Goal: Navigation & Orientation: Find specific page/section

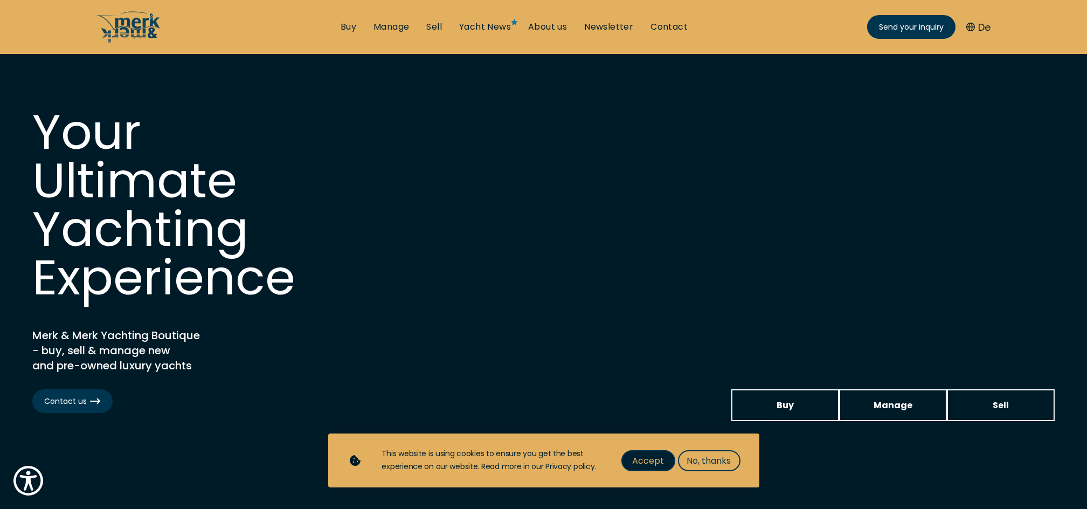
click at [644, 457] on span "Accept" at bounding box center [648, 460] width 32 height 13
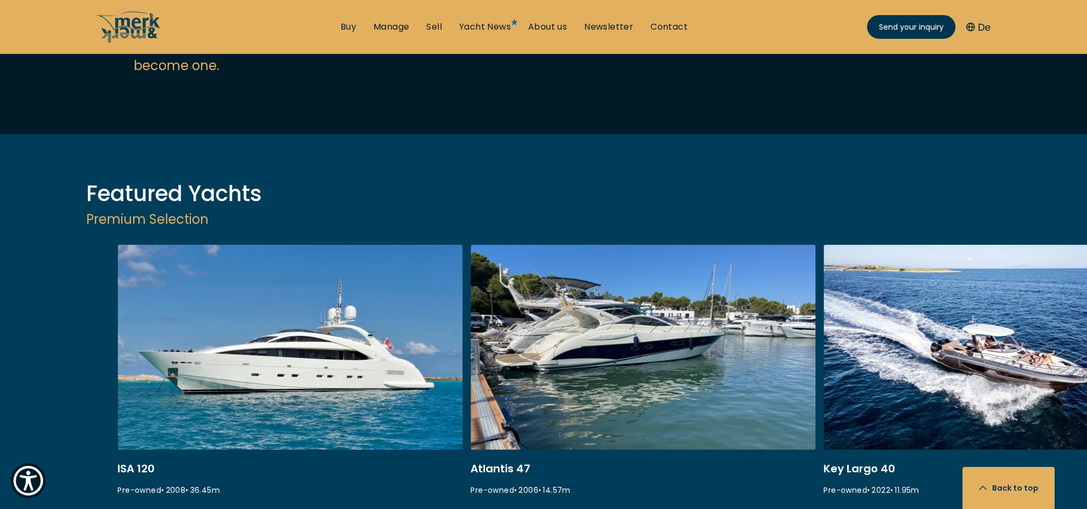
scroll to position [1293, 0]
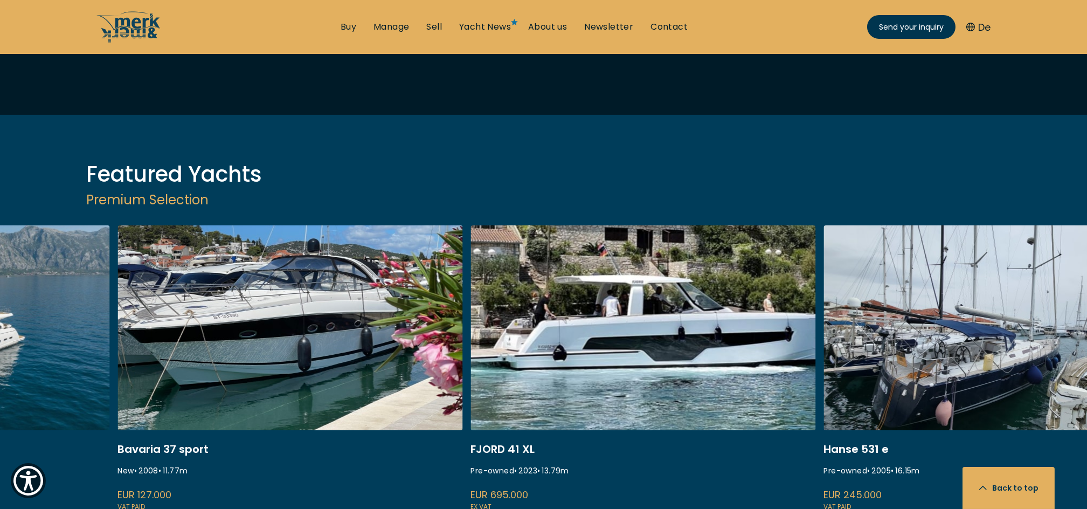
click at [245, 283] on link "marco polo bavaria 37" at bounding box center [290, 368] width 345 height 287
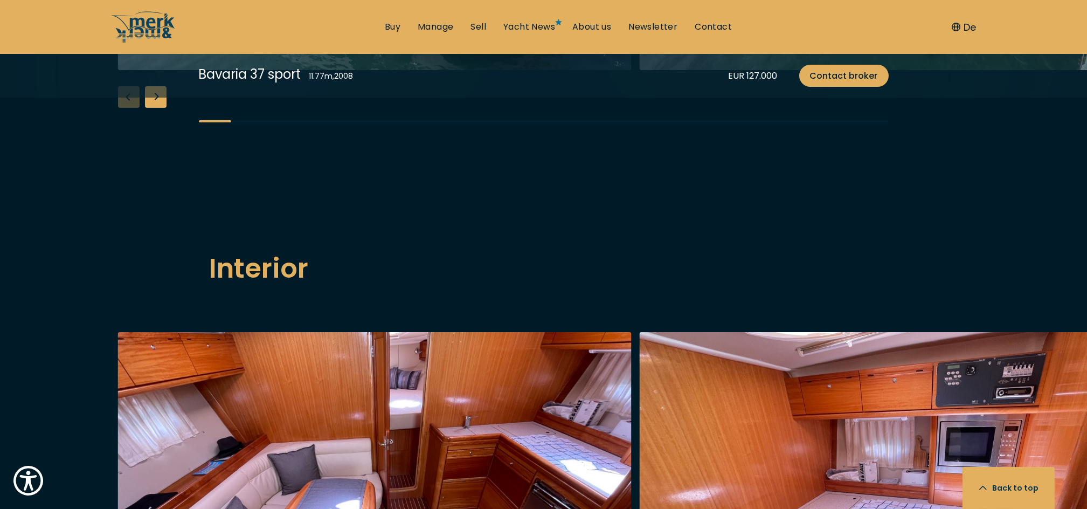
scroll to position [1221, 0]
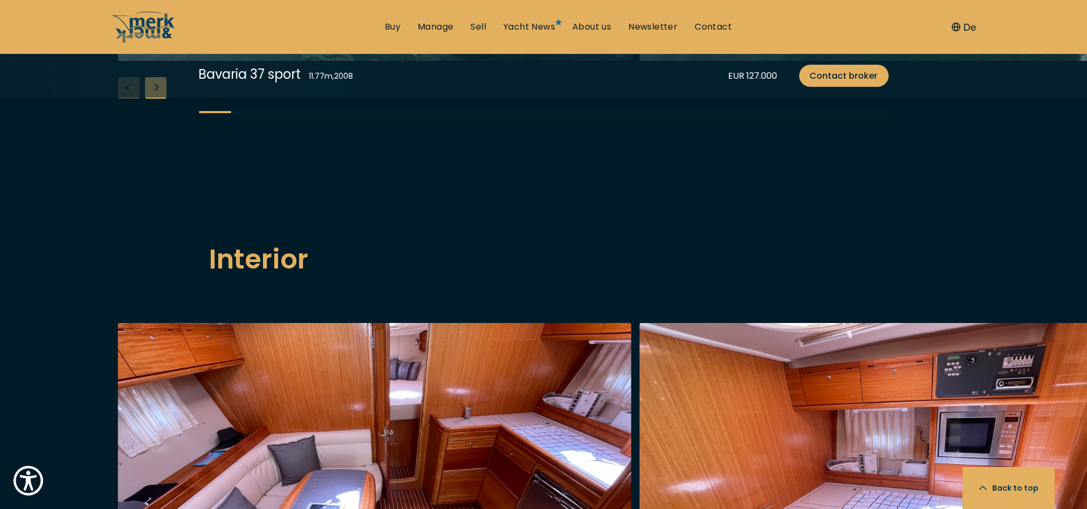
click at [164, 99] on div "Next slide" at bounding box center [156, 88] width 22 height 22
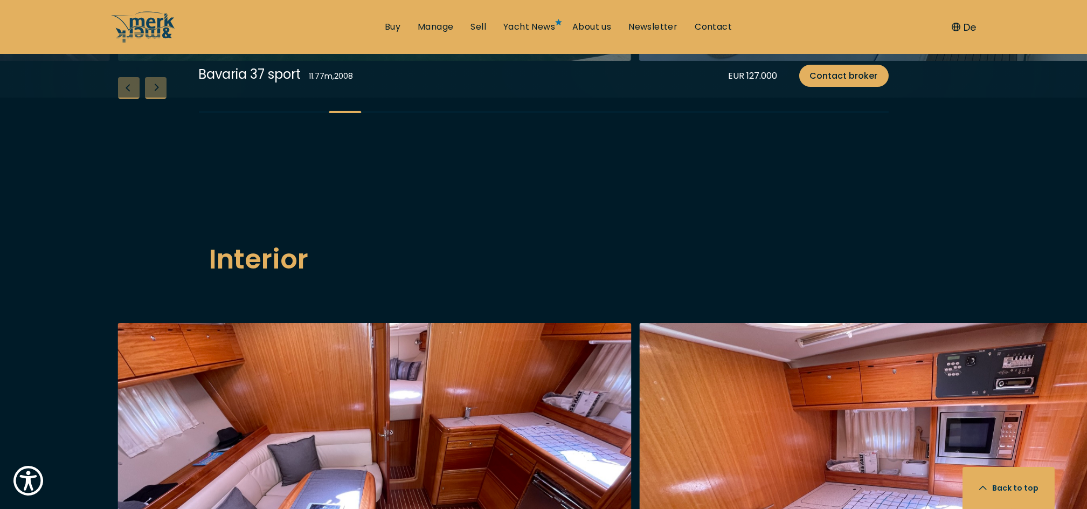
click at [164, 99] on div "Next slide" at bounding box center [156, 88] width 22 height 22
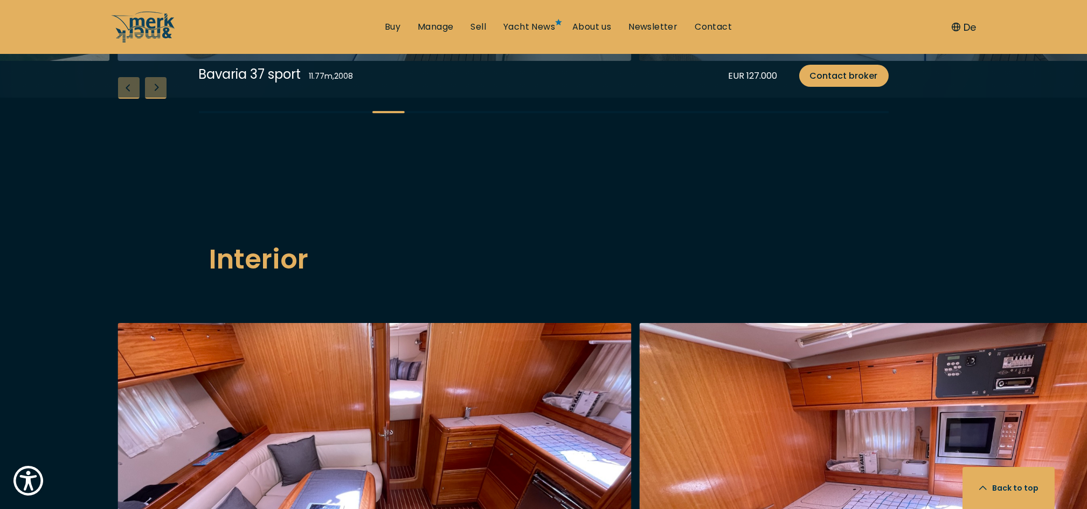
click at [164, 99] on div "Next slide" at bounding box center [156, 88] width 22 height 22
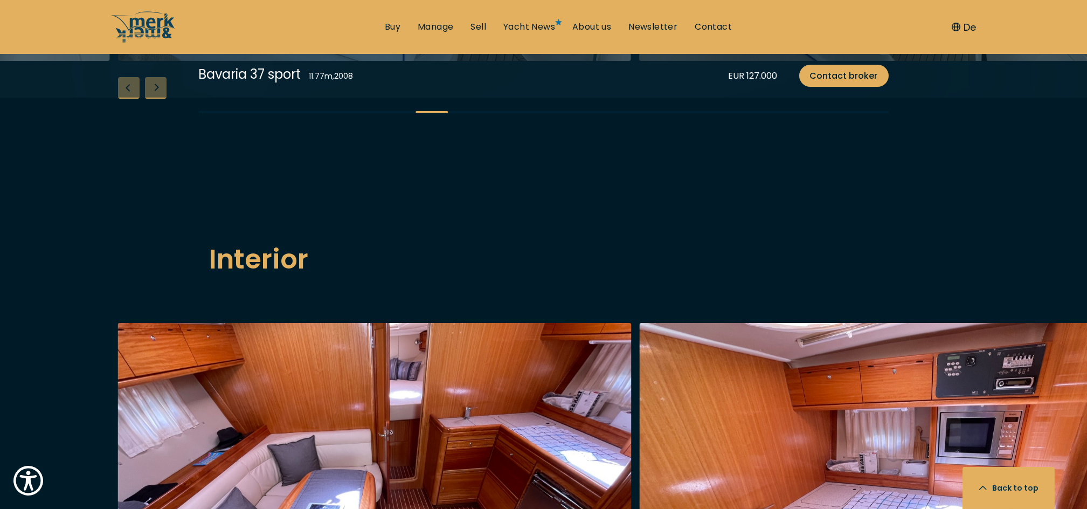
click at [164, 99] on div "Next slide" at bounding box center [156, 88] width 22 height 22
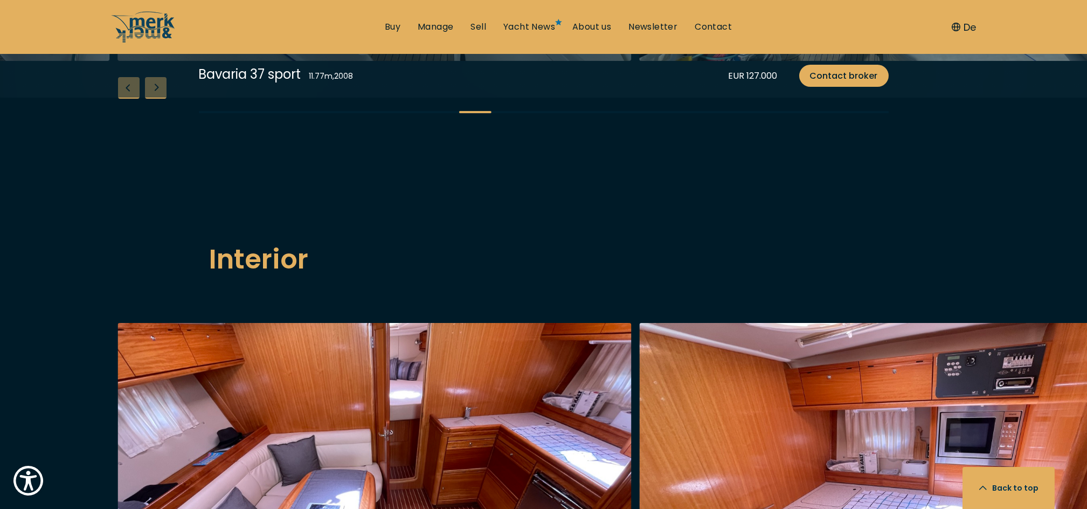
click at [164, 99] on div "Next slide" at bounding box center [156, 88] width 22 height 22
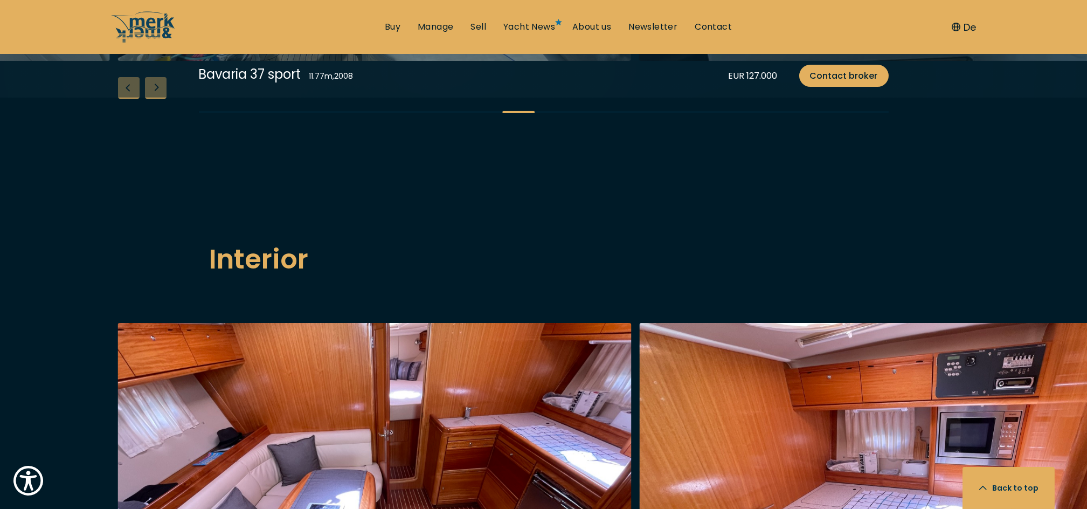
click at [164, 99] on div "Next slide" at bounding box center [156, 88] width 22 height 22
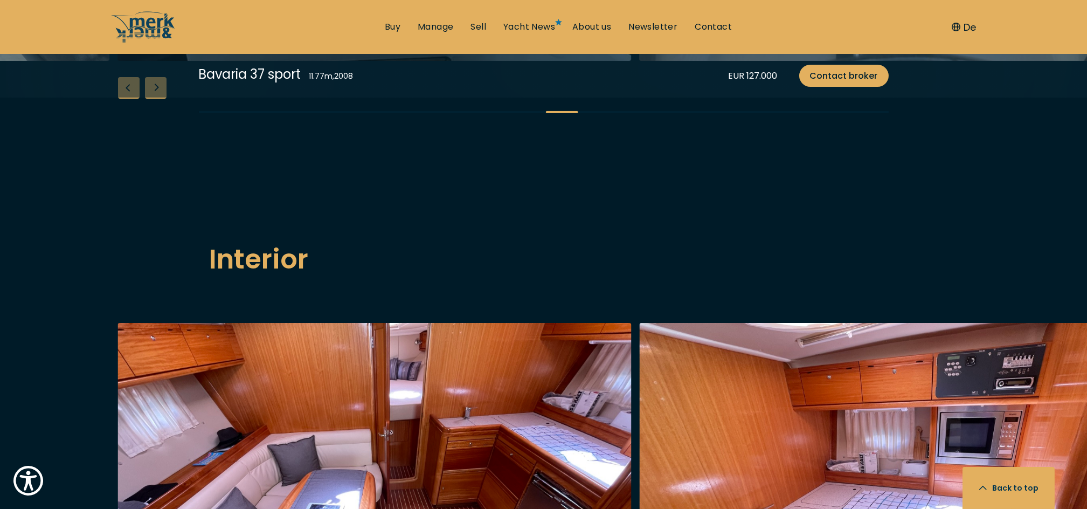
click at [164, 99] on div "Next slide" at bounding box center [156, 88] width 22 height 22
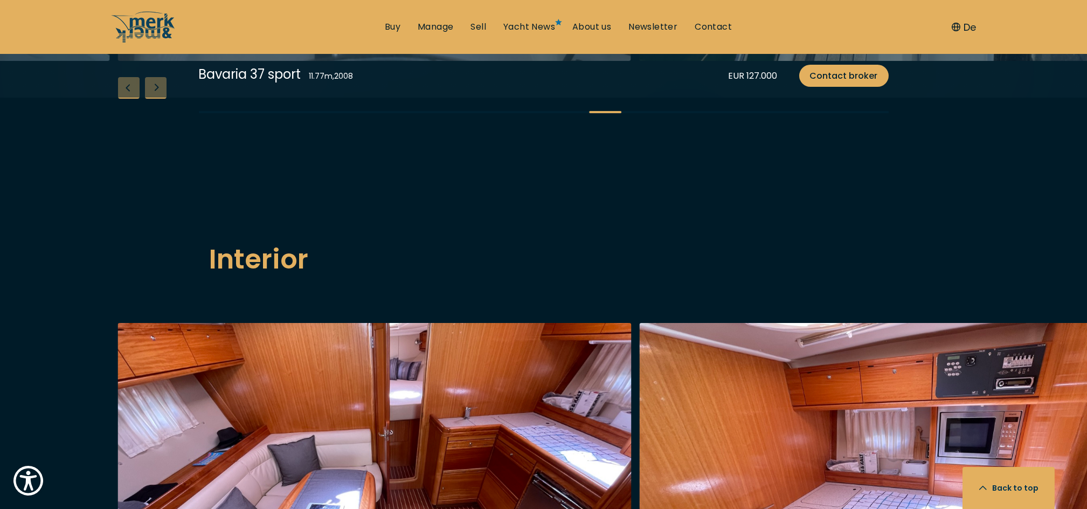
click at [164, 99] on div "Next slide" at bounding box center [156, 88] width 22 height 22
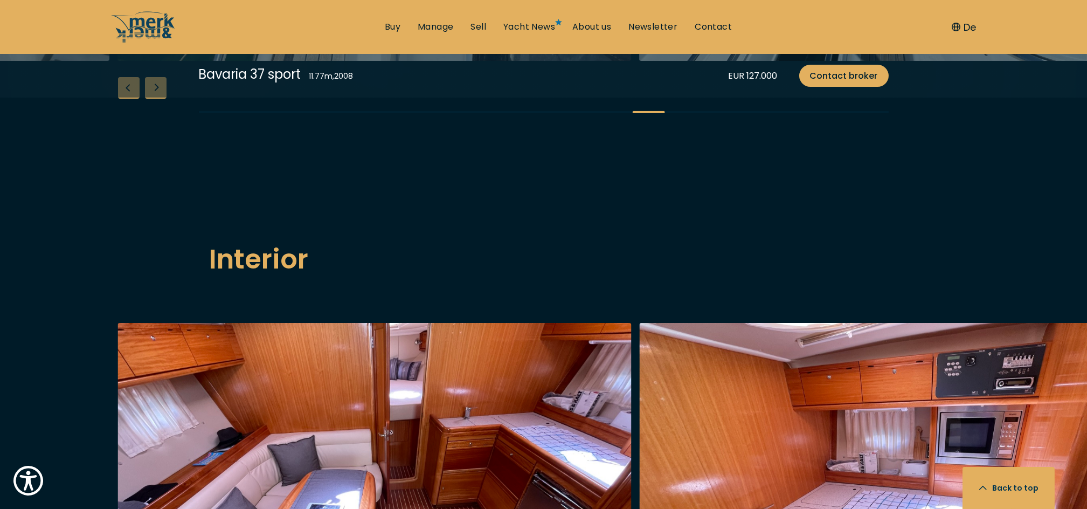
click at [164, 99] on div "Next slide" at bounding box center [156, 88] width 22 height 22
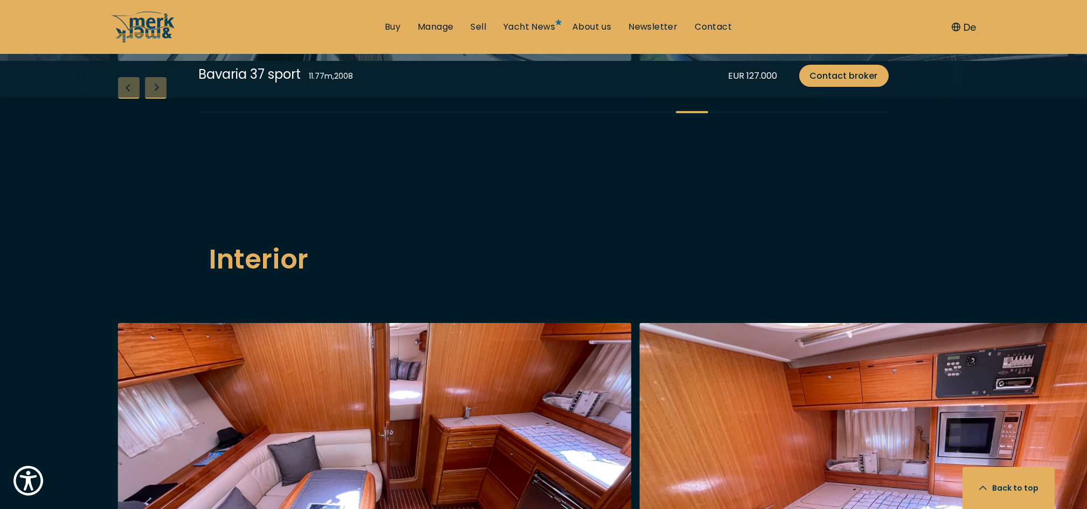
click at [164, 99] on div "Next slide" at bounding box center [156, 88] width 22 height 22
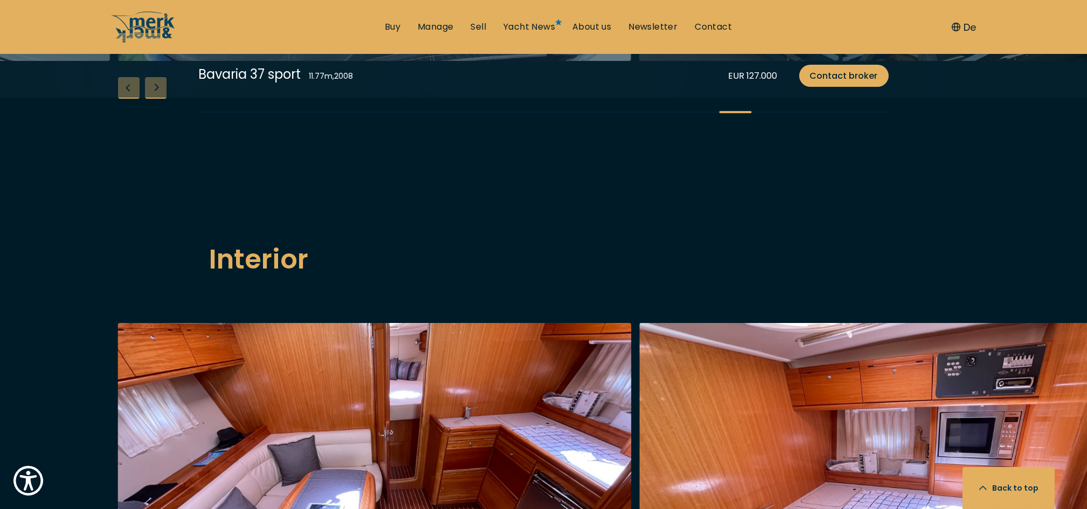
click at [164, 99] on div "Next slide" at bounding box center [156, 88] width 22 height 22
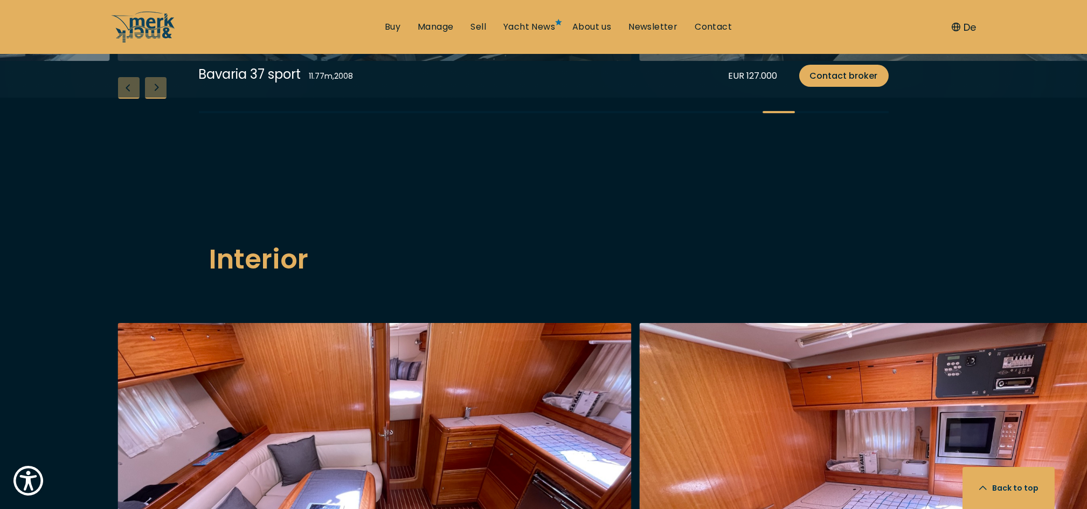
click at [164, 99] on div "Next slide" at bounding box center [156, 88] width 22 height 22
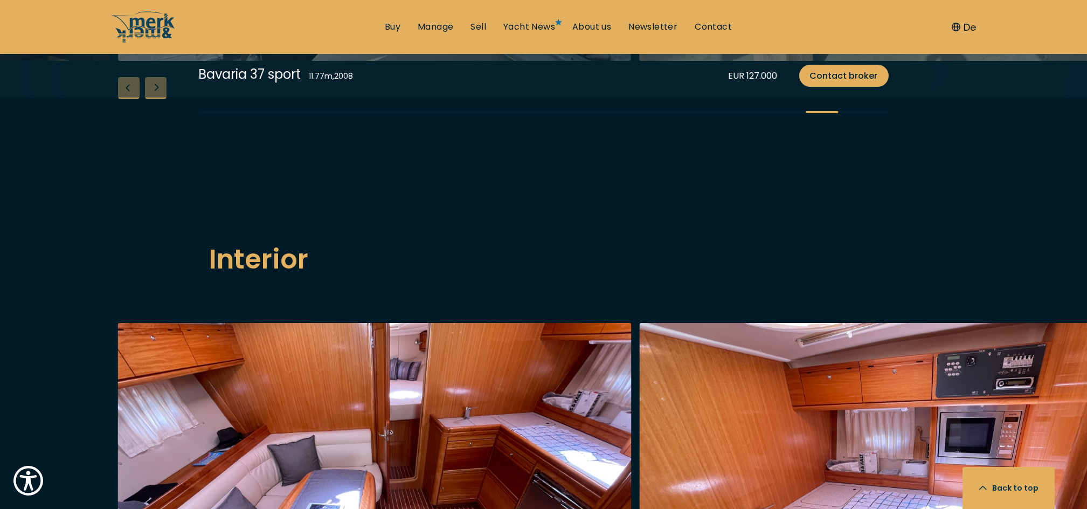
click at [164, 99] on div "Next slide" at bounding box center [156, 88] width 22 height 22
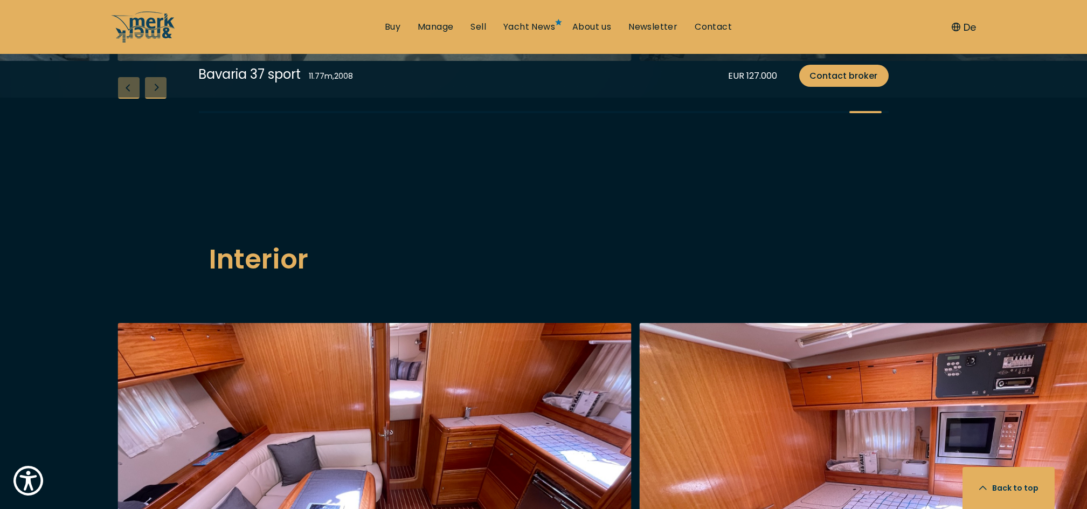
click at [164, 99] on div "Next slide" at bounding box center [156, 88] width 22 height 22
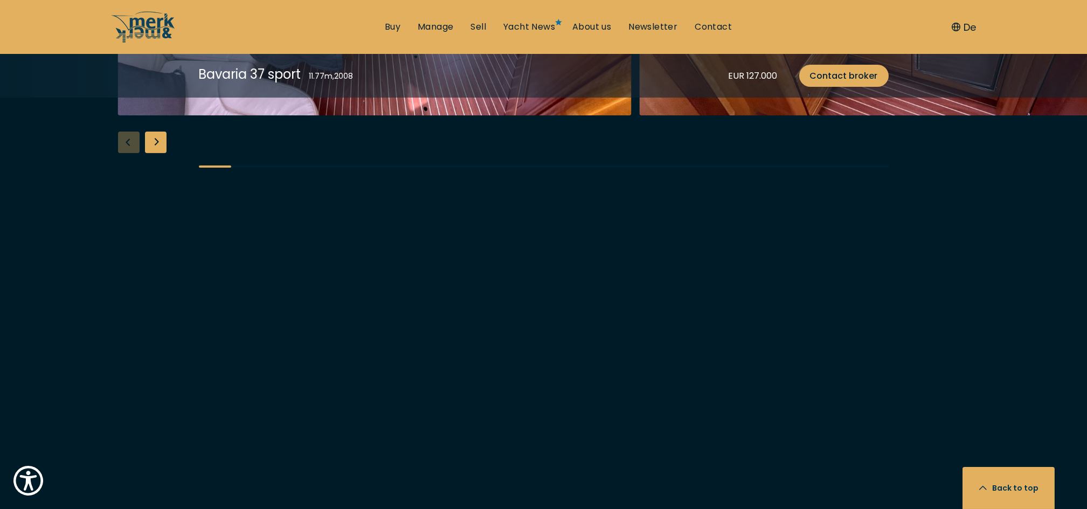
scroll to position [1796, 0]
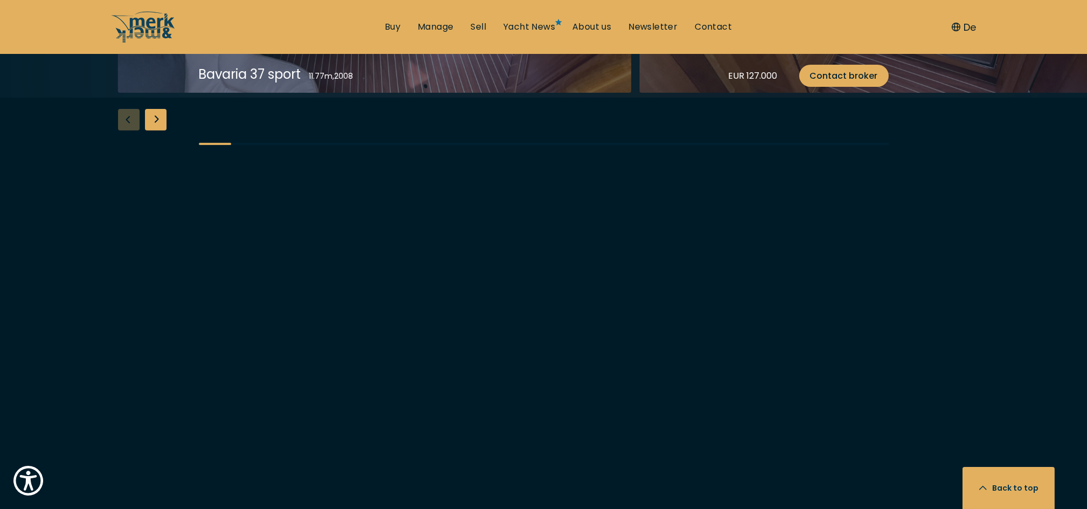
click at [152, 130] on div "Next slide" at bounding box center [156, 120] width 22 height 22
click at [157, 130] on div "Next slide" at bounding box center [156, 120] width 22 height 22
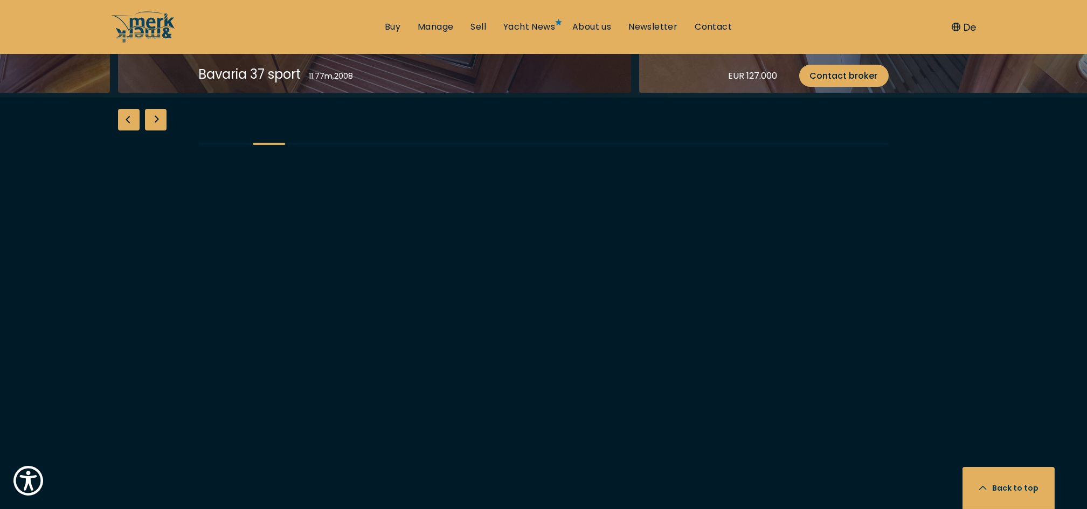
click at [157, 130] on div "Next slide" at bounding box center [156, 120] width 22 height 22
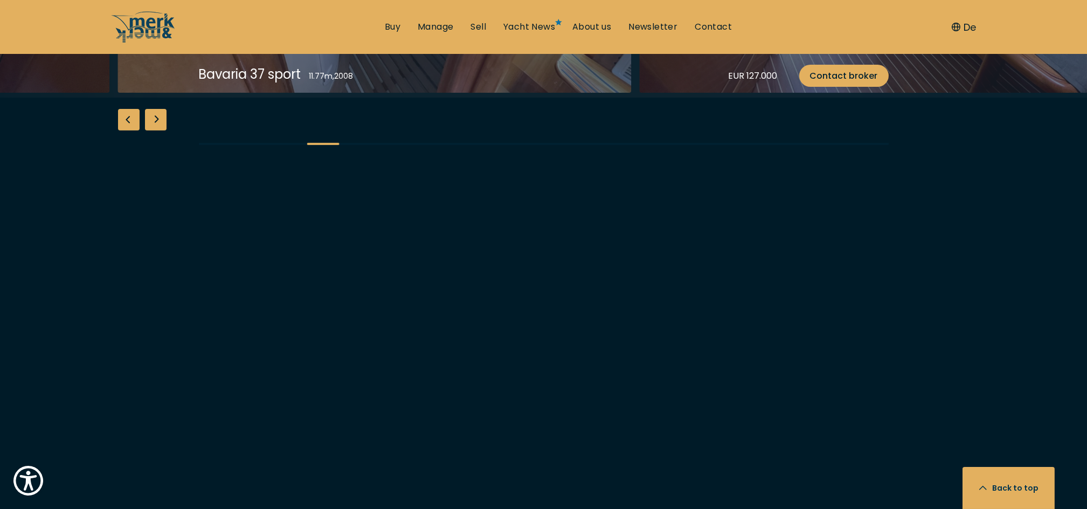
click at [157, 130] on div "Next slide" at bounding box center [156, 120] width 22 height 22
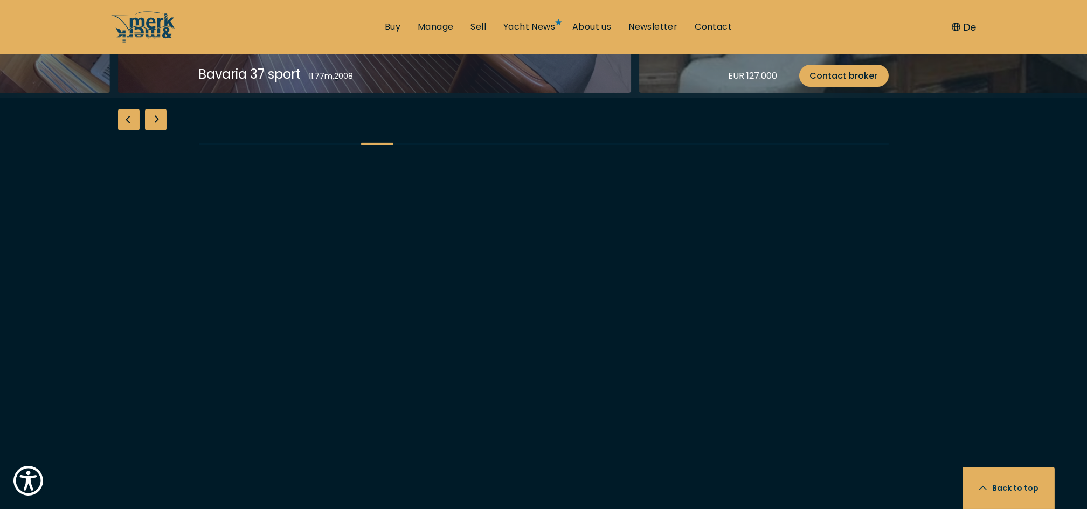
click at [157, 130] on div "Next slide" at bounding box center [156, 120] width 22 height 22
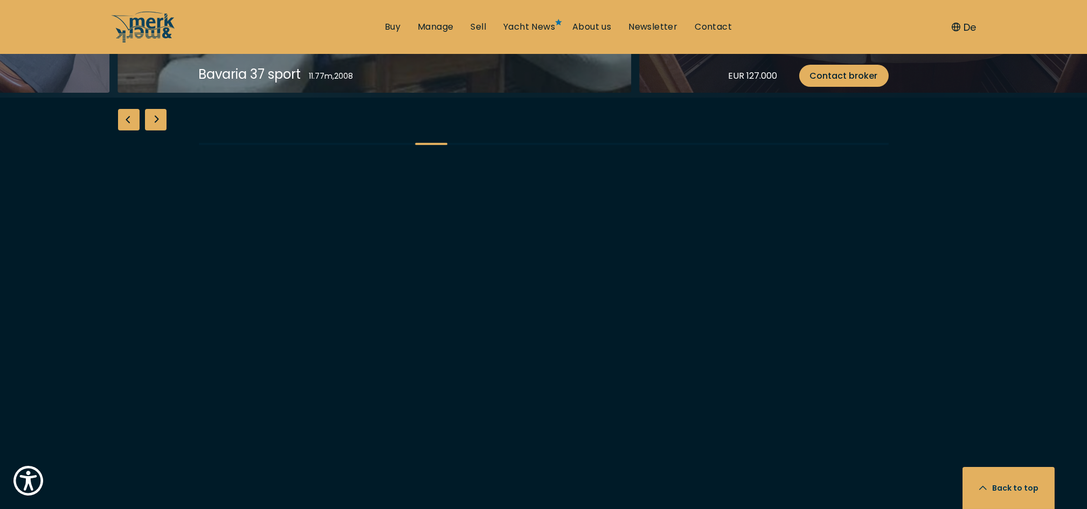
click at [157, 130] on div "Next slide" at bounding box center [156, 120] width 22 height 22
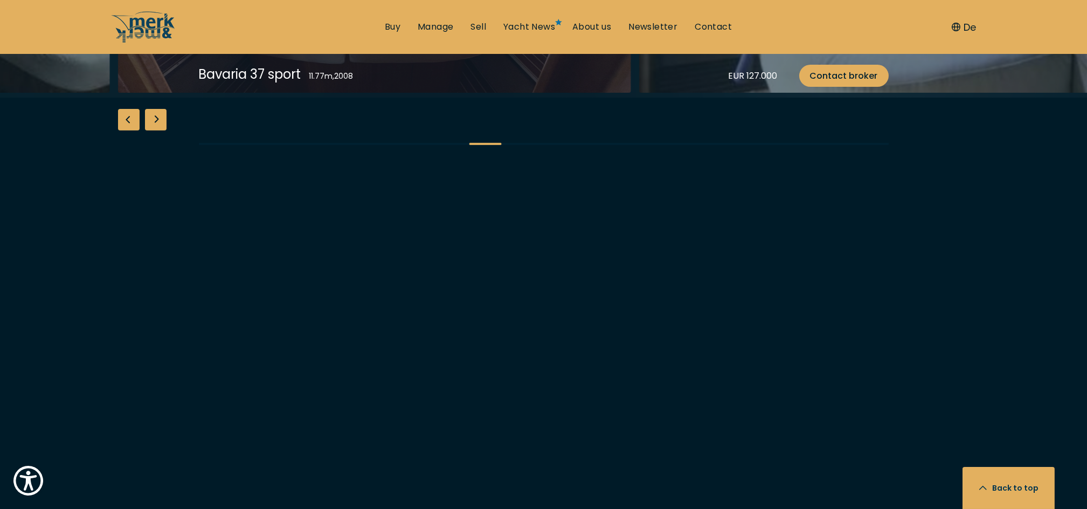
click at [157, 130] on div "Next slide" at bounding box center [156, 120] width 22 height 22
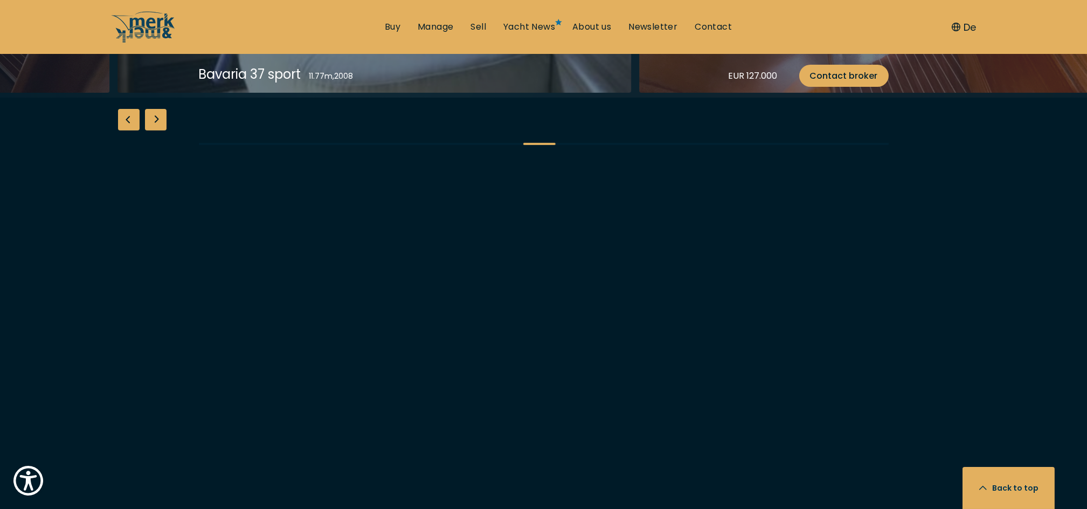
click at [157, 130] on div "Next slide" at bounding box center [156, 120] width 22 height 22
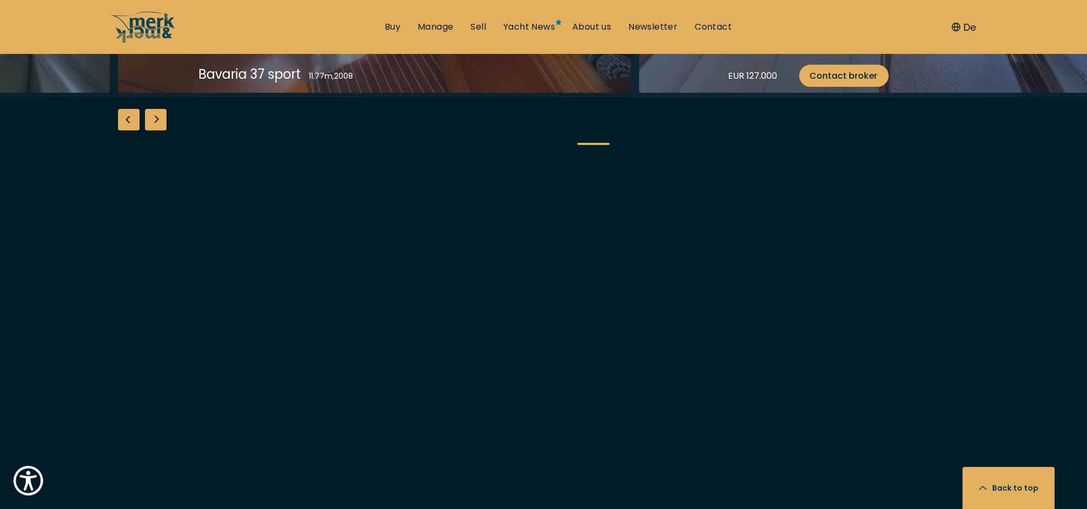
click at [157, 130] on div "Next slide" at bounding box center [156, 120] width 22 height 22
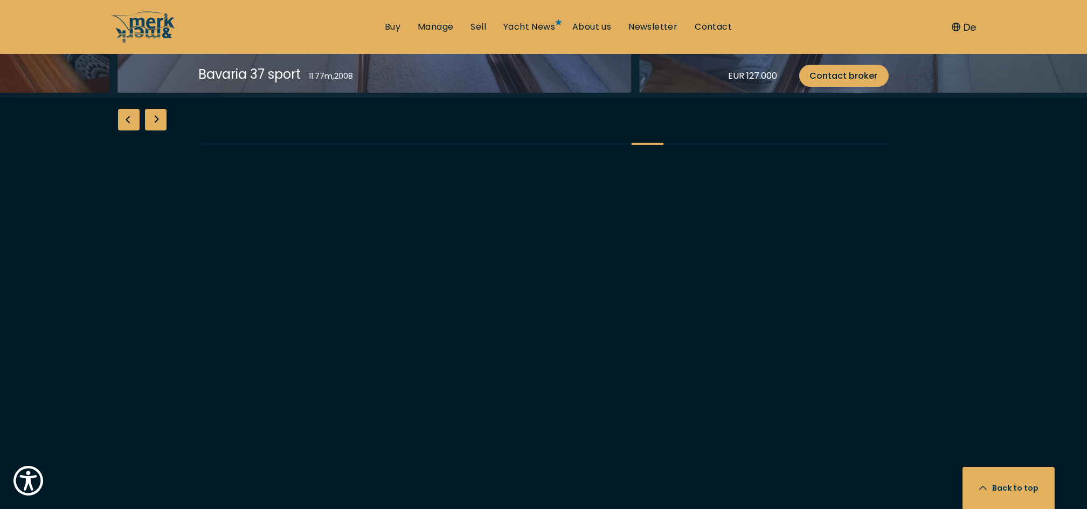
click at [157, 130] on div "Next slide" at bounding box center [156, 120] width 22 height 22
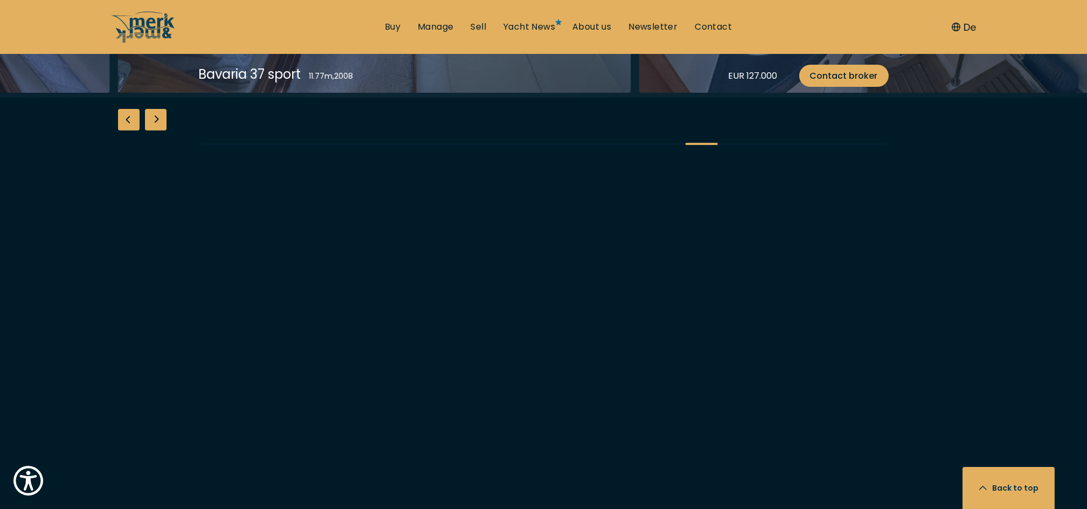
click at [157, 130] on div "Next slide" at bounding box center [156, 120] width 22 height 22
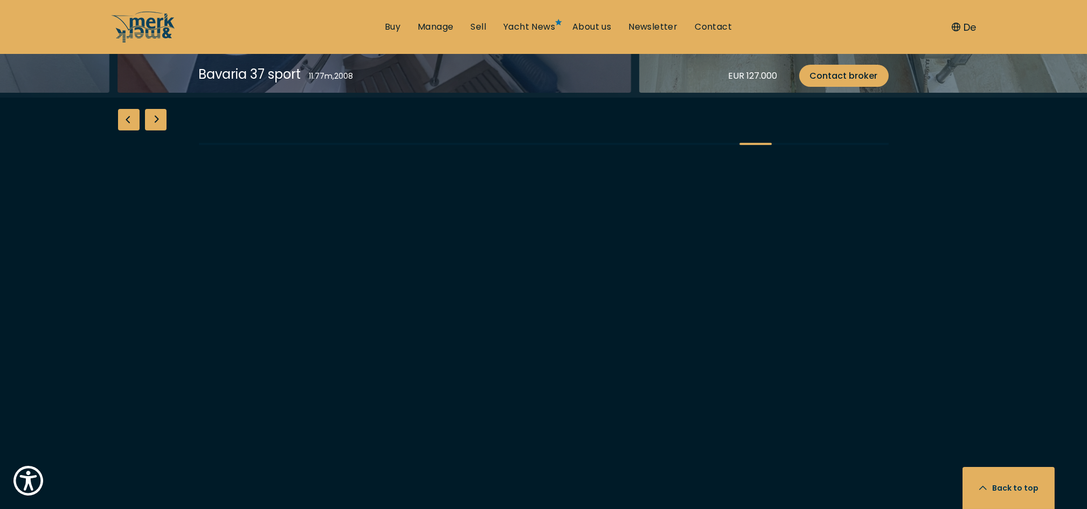
click at [157, 130] on div "Next slide" at bounding box center [156, 120] width 22 height 22
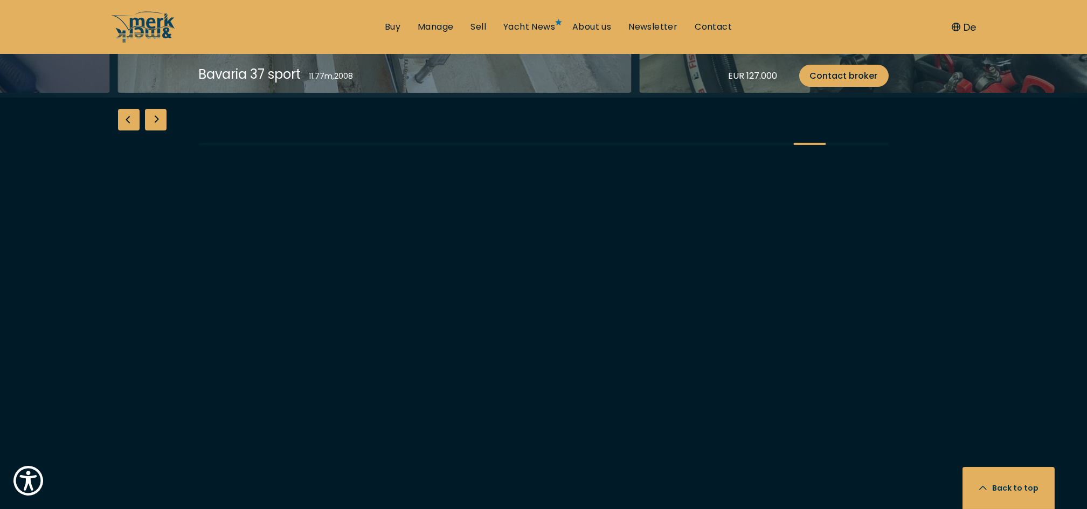
click at [157, 130] on div "Next slide" at bounding box center [156, 120] width 22 height 22
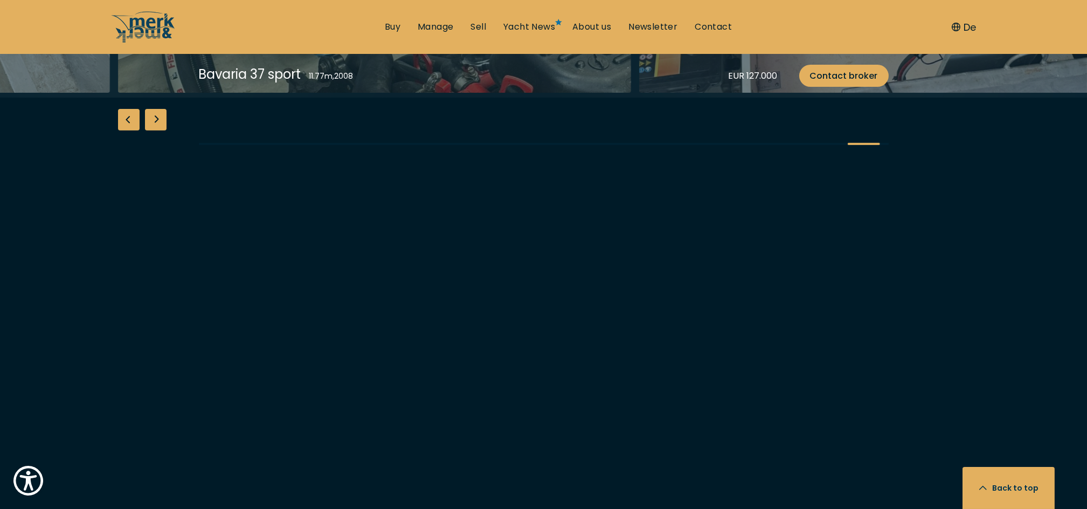
click at [157, 130] on div "Next slide" at bounding box center [156, 120] width 22 height 22
